Goal: Navigation & Orientation: Find specific page/section

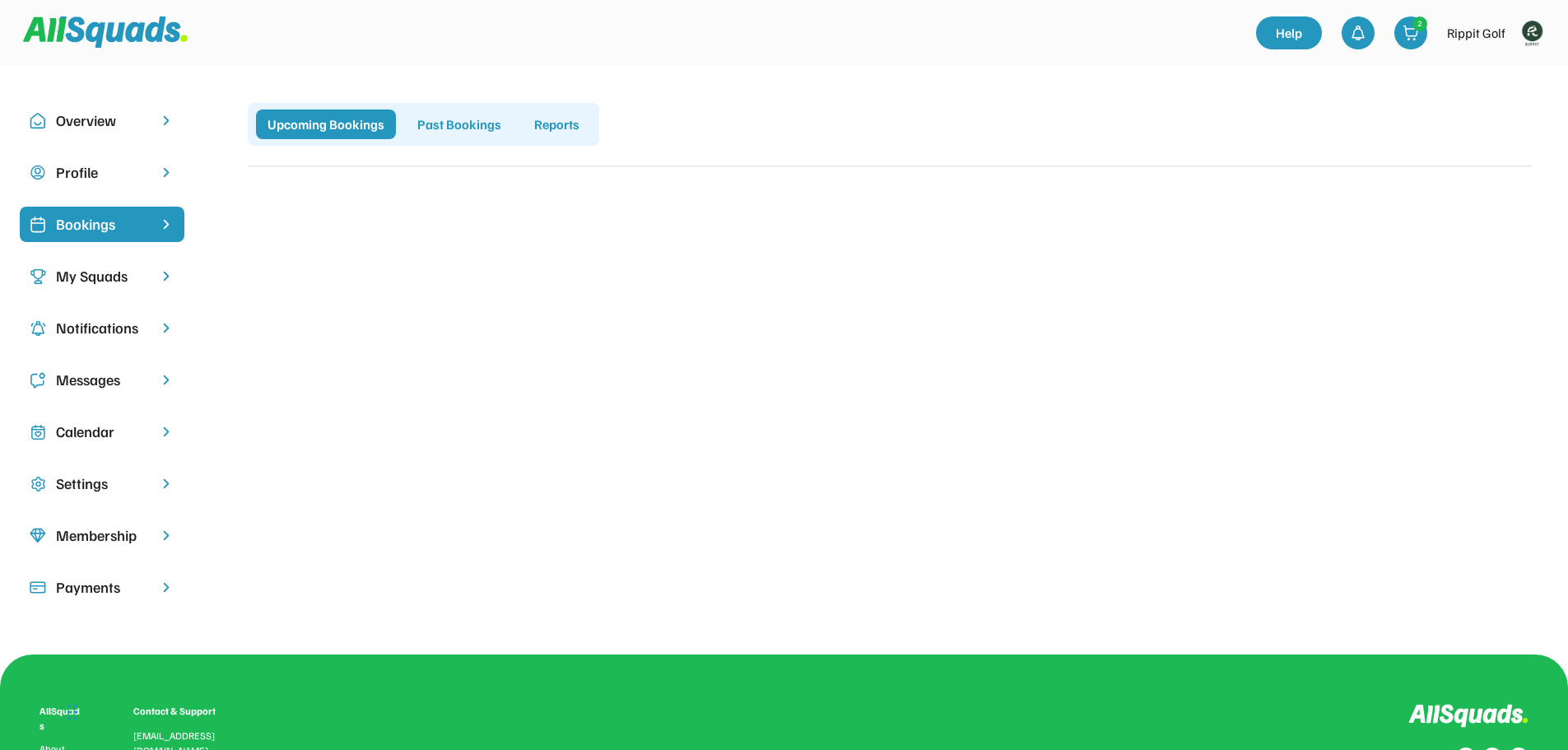
click at [1530, 34] on img at bounding box center [1532, 33] width 33 height 33
click at [1502, 67] on link "Profile" at bounding box center [1510, 72] width 98 height 33
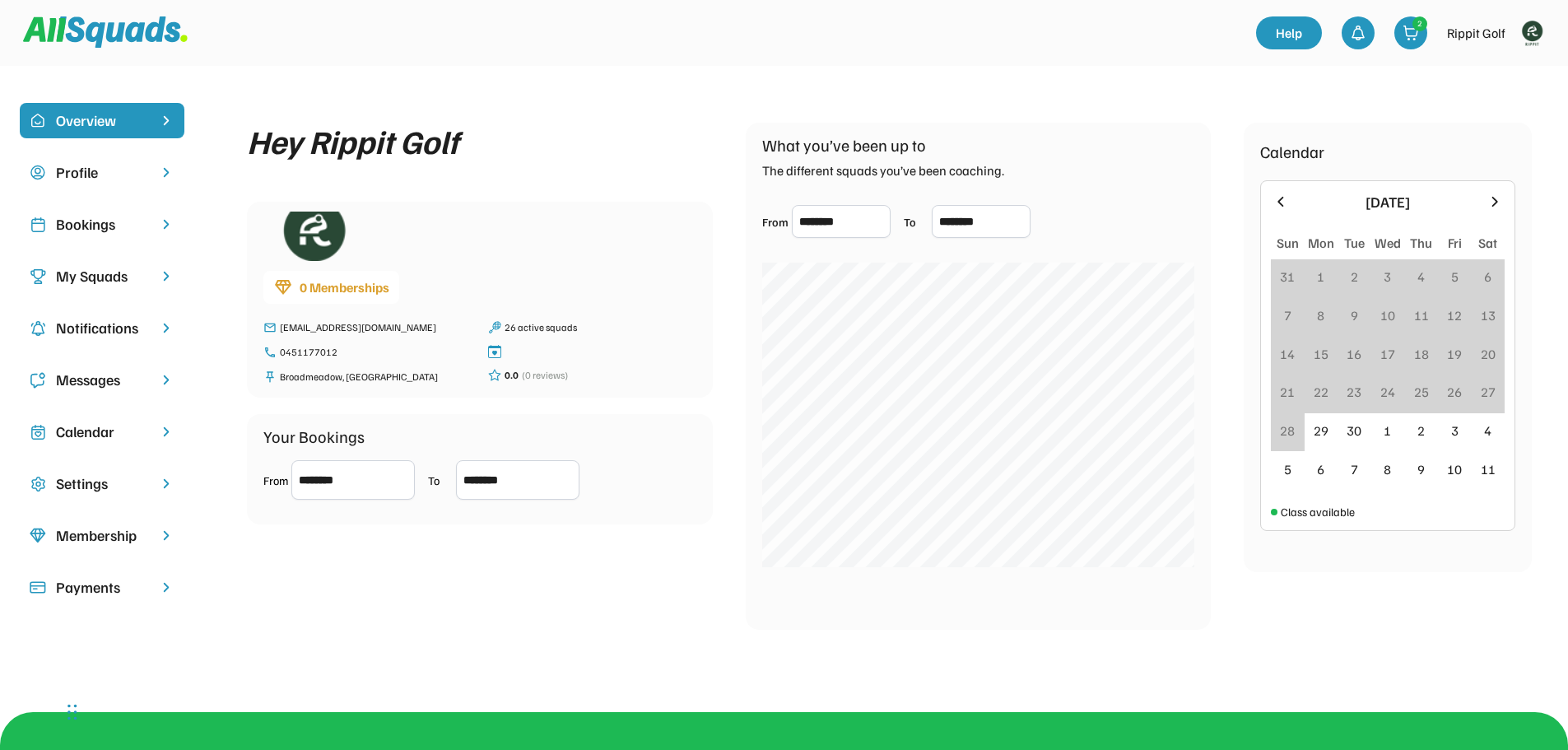
click at [72, 212] on div "Bookings" at bounding box center [101, 224] width 165 height 35
